Goal: Navigation & Orientation: Find specific page/section

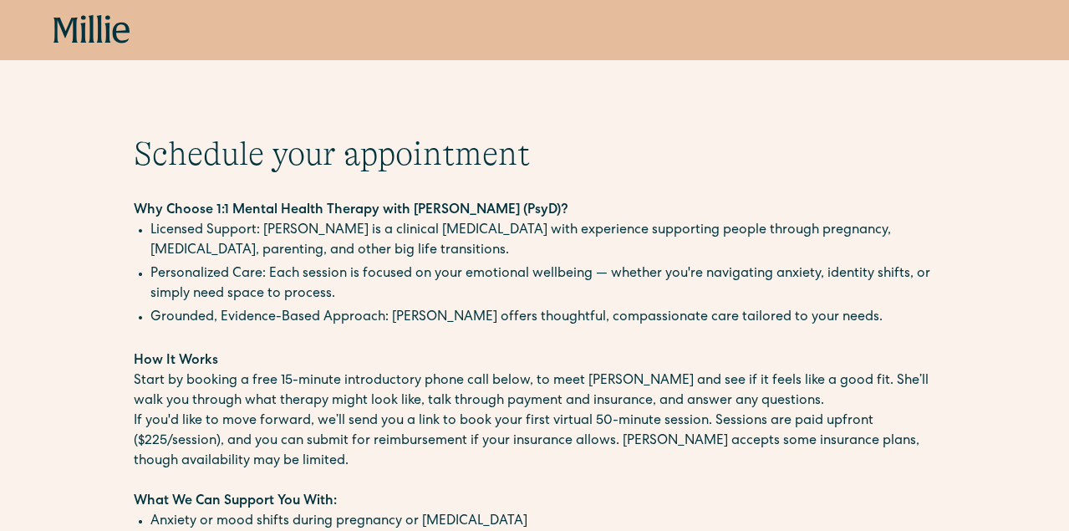
click at [88, 39] on icon at bounding box center [91, 30] width 77 height 30
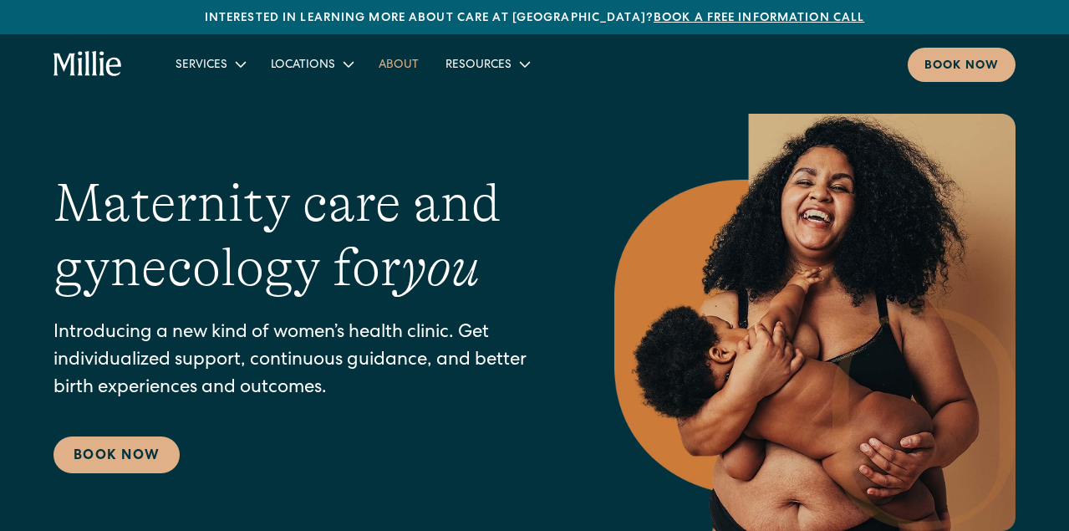
click at [398, 66] on link "About" at bounding box center [398, 64] width 67 height 28
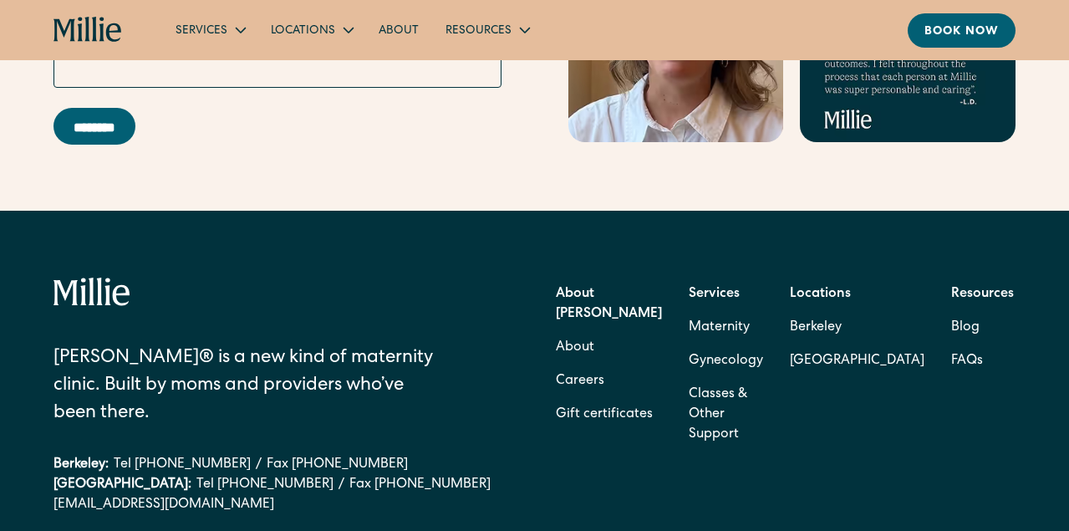
scroll to position [5198, 0]
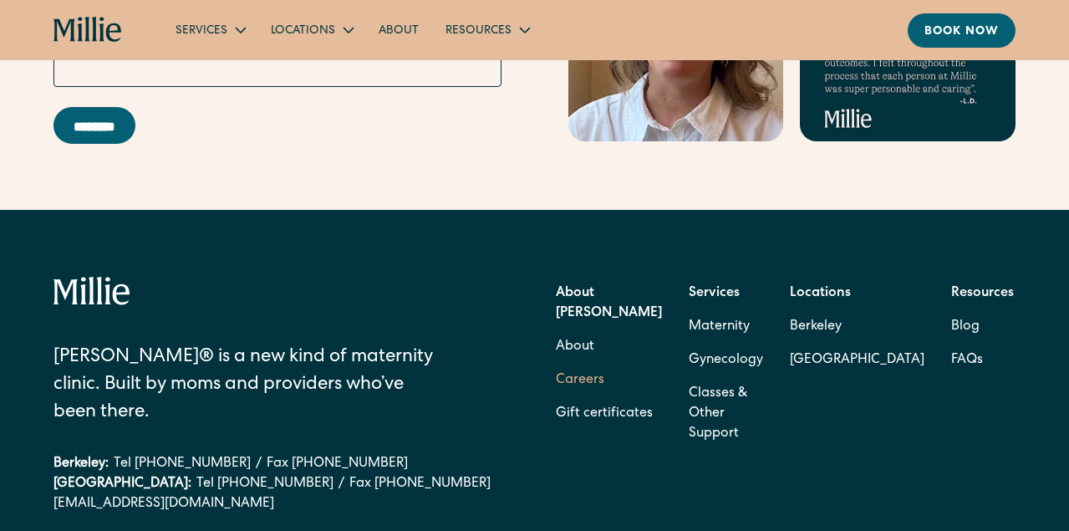
click at [580, 371] on link "Careers" at bounding box center [580, 380] width 48 height 33
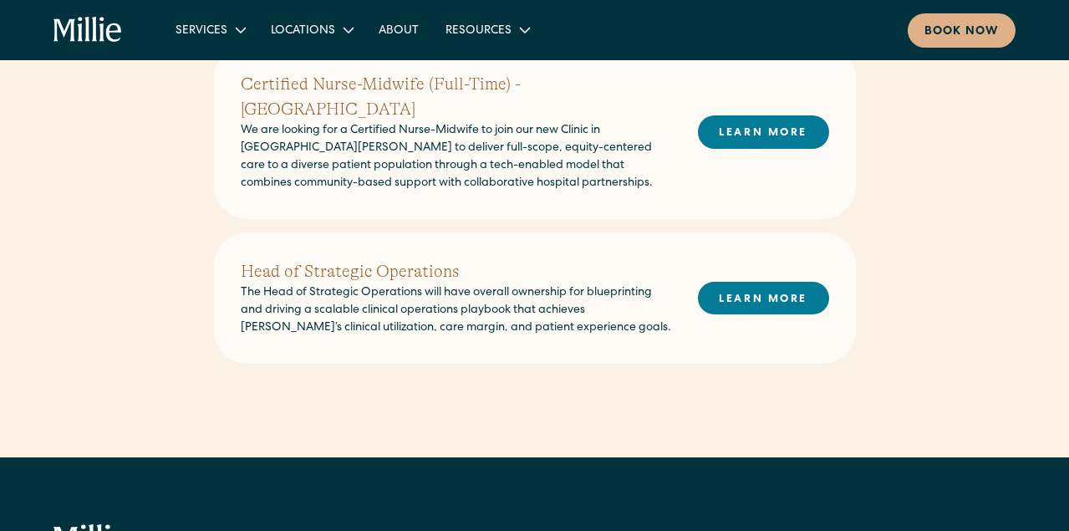
scroll to position [789, 0]
